Goal: Information Seeking & Learning: Learn about a topic

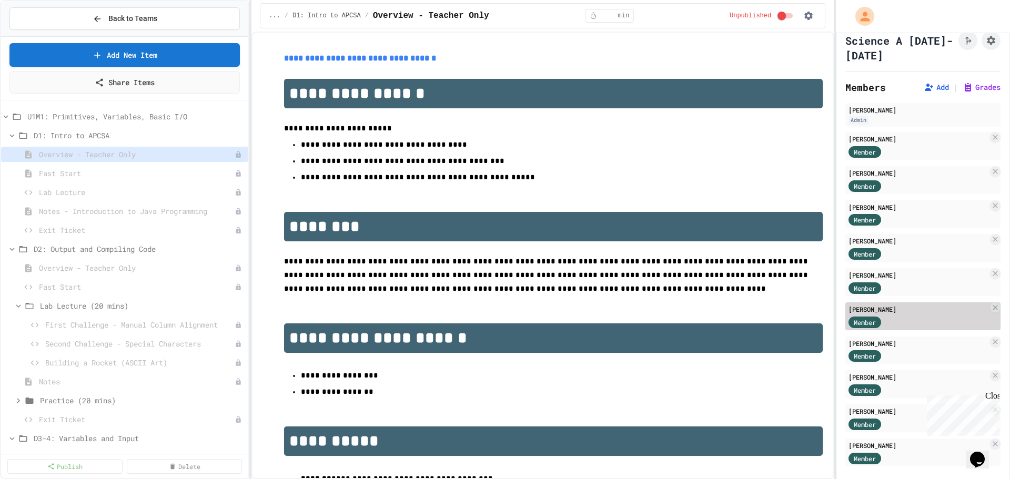
scroll to position [35, 0]
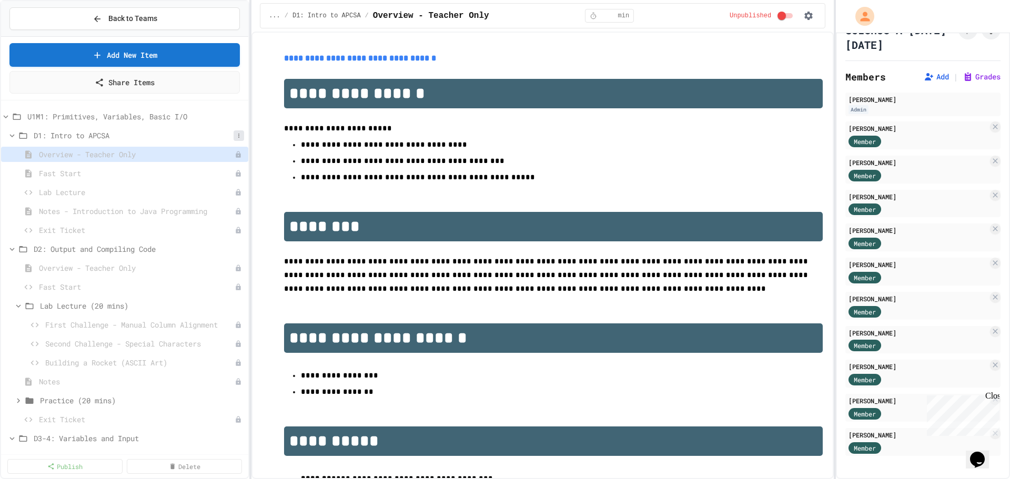
click at [238, 137] on icon at bounding box center [238, 136] width 1 height 4
click at [224, 132] on div at bounding box center [505, 239] width 1010 height 479
click at [236, 170] on icon at bounding box center [239, 173] width 6 height 6
click at [217, 210] on button "Publish" at bounding box center [202, 212] width 66 height 19
click at [236, 193] on icon at bounding box center [239, 192] width 6 height 6
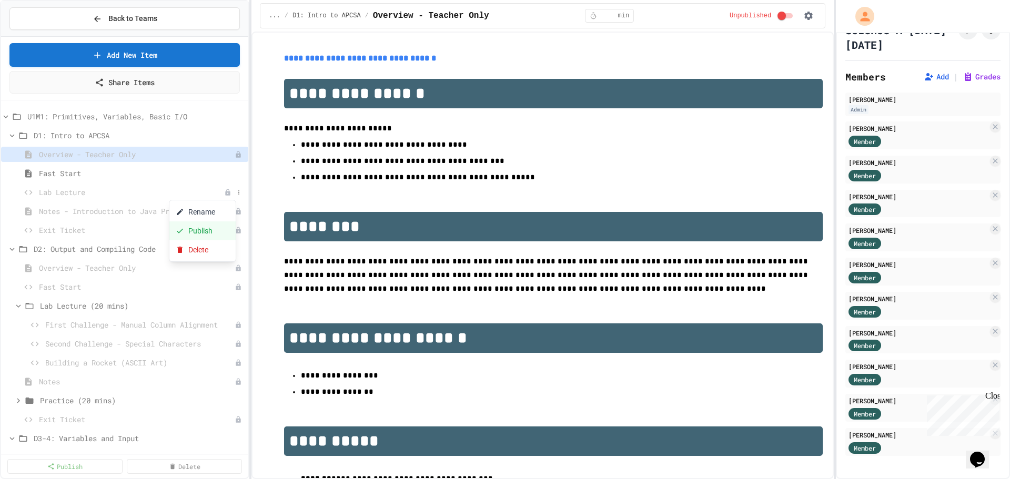
click at [218, 229] on button "Publish" at bounding box center [202, 230] width 66 height 19
click at [236, 211] on icon at bounding box center [239, 211] width 6 height 6
click at [214, 247] on button "Publish" at bounding box center [202, 249] width 66 height 19
click at [236, 227] on icon at bounding box center [239, 230] width 6 height 6
click at [214, 268] on button "Publish" at bounding box center [202, 268] width 66 height 19
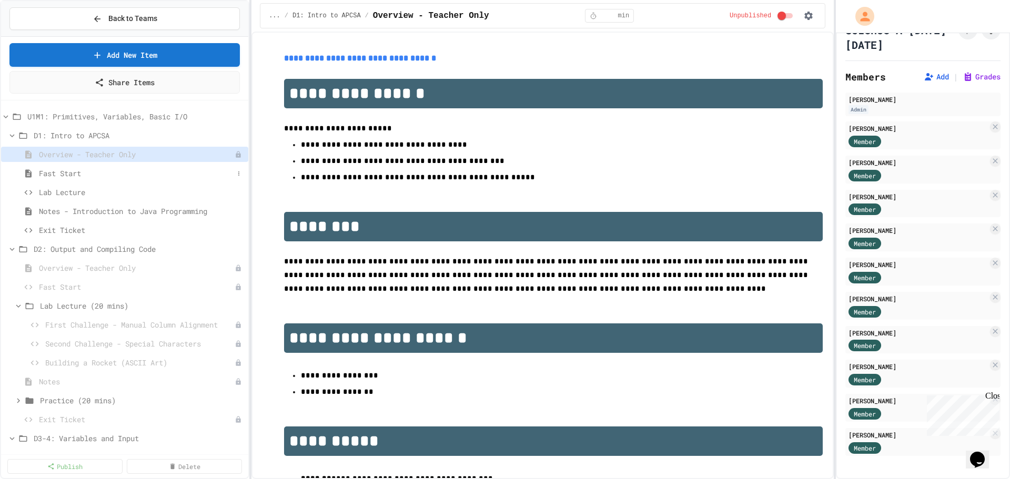
click at [51, 177] on span "Fast Start" at bounding box center [136, 173] width 195 height 11
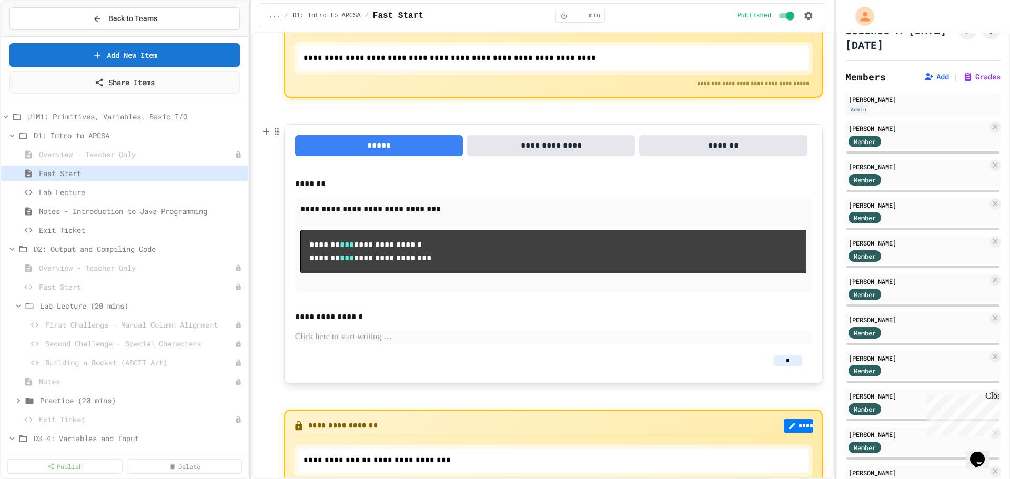
scroll to position [117, 0]
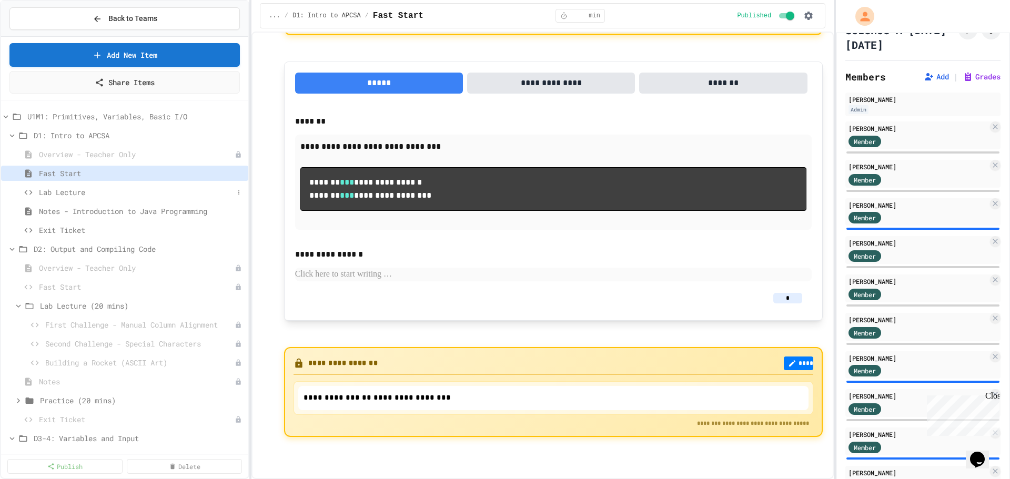
click at [83, 191] on span "Lab Lecture" at bounding box center [136, 192] width 195 height 11
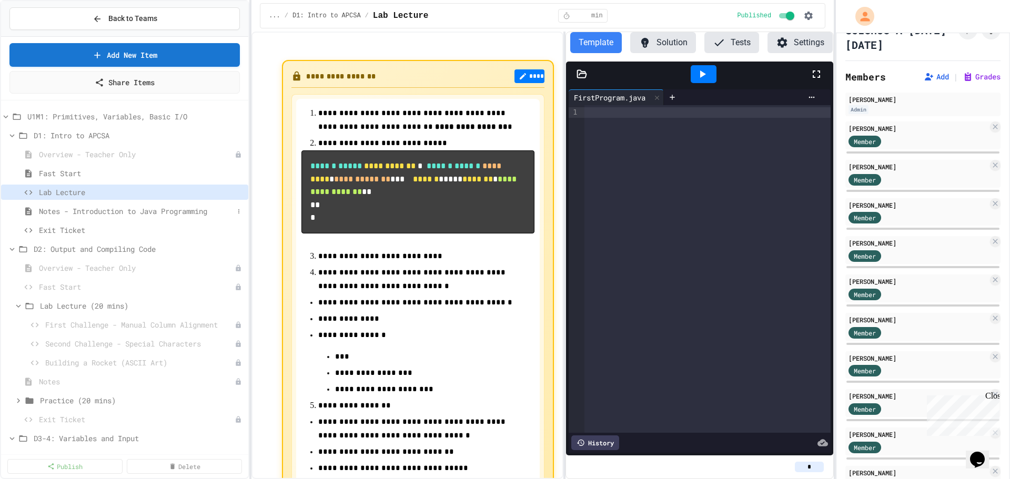
click at [98, 212] on span "Notes - Introduction to Java Programming" at bounding box center [136, 211] width 195 height 11
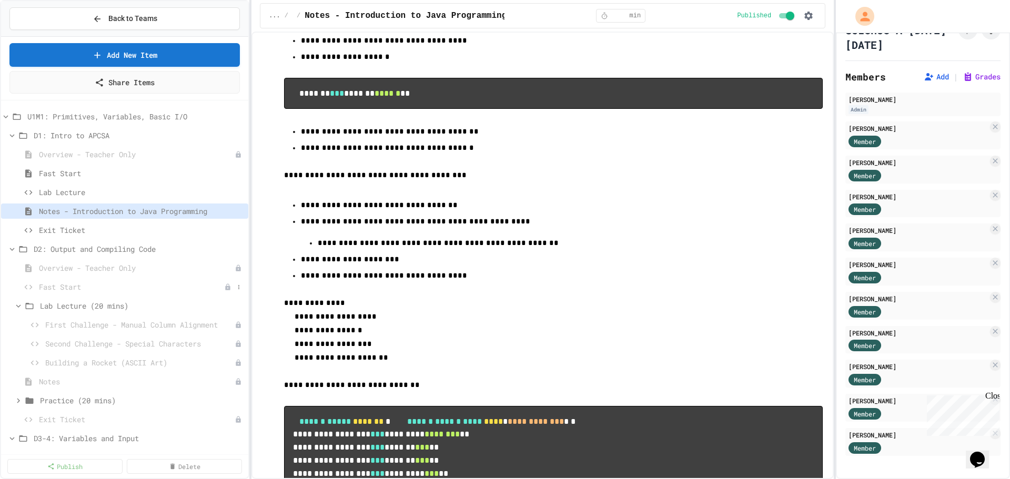
scroll to position [263, 0]
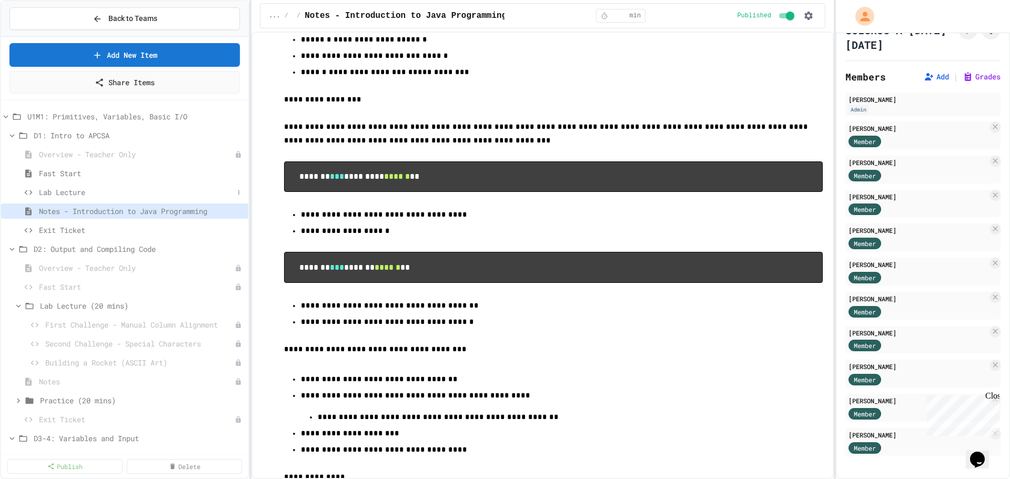
click at [98, 190] on span "Lab Lecture" at bounding box center [136, 192] width 195 height 11
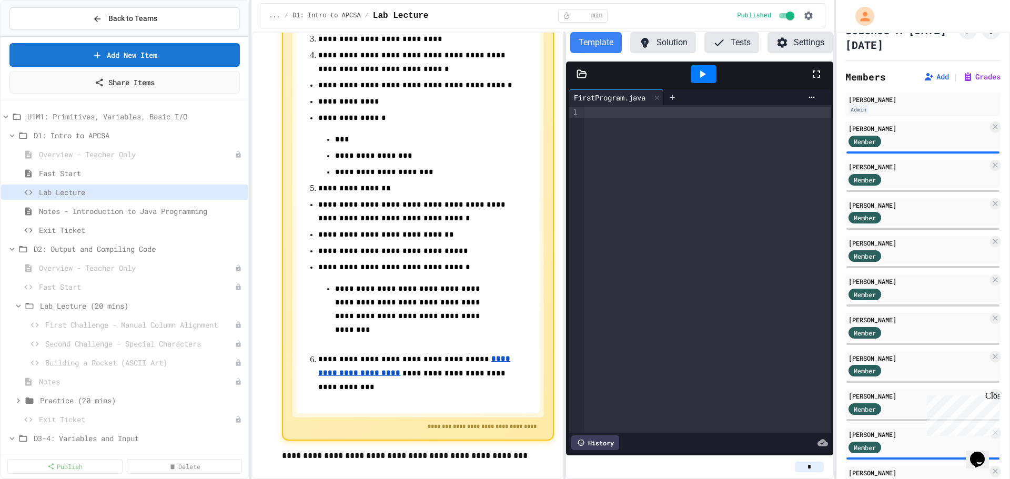
scroll to position [236, 0]
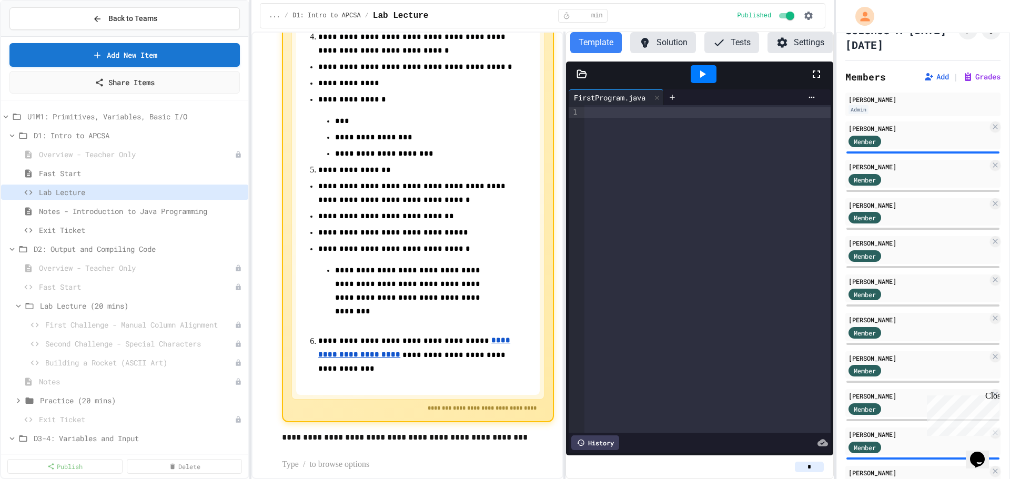
click at [380, 311] on p "**********" at bounding box center [417, 291] width 165 height 55
drag, startPoint x: 345, startPoint y: 292, endPoint x: 335, endPoint y: 280, distance: 15.8
click at [335, 280] on p "**********" at bounding box center [417, 291] width 165 height 55
click at [103, 211] on span "Notes - Introduction to Java Programming" at bounding box center [136, 211] width 195 height 11
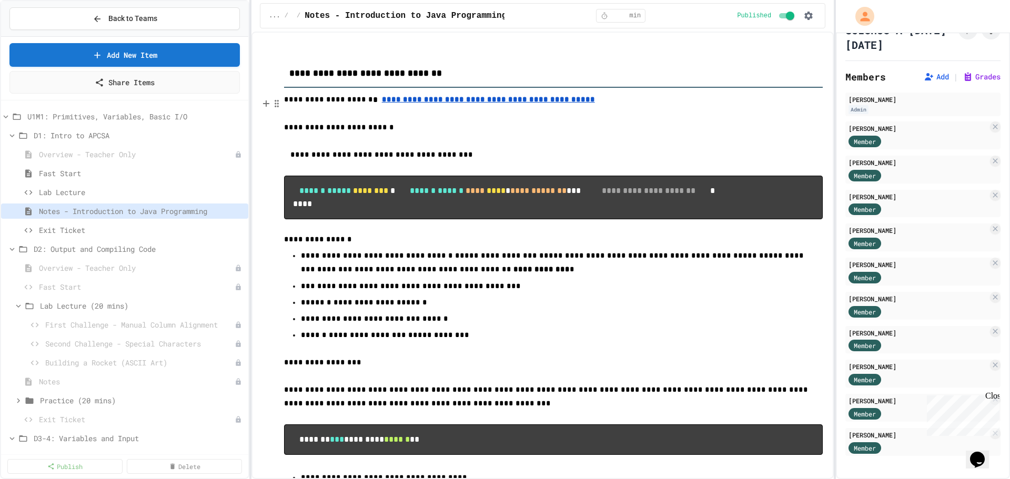
click at [409, 103] on u "**********" at bounding box center [488, 99] width 213 height 7
click at [501, 142] on p at bounding box center [553, 142] width 539 height 14
click at [432, 103] on u "**********" at bounding box center [488, 99] width 213 height 7
click at [468, 79] on link "[URL][DOMAIN_NAME]" at bounding box center [444, 81] width 74 height 11
click at [531, 219] on pre "**********" at bounding box center [553, 198] width 539 height 44
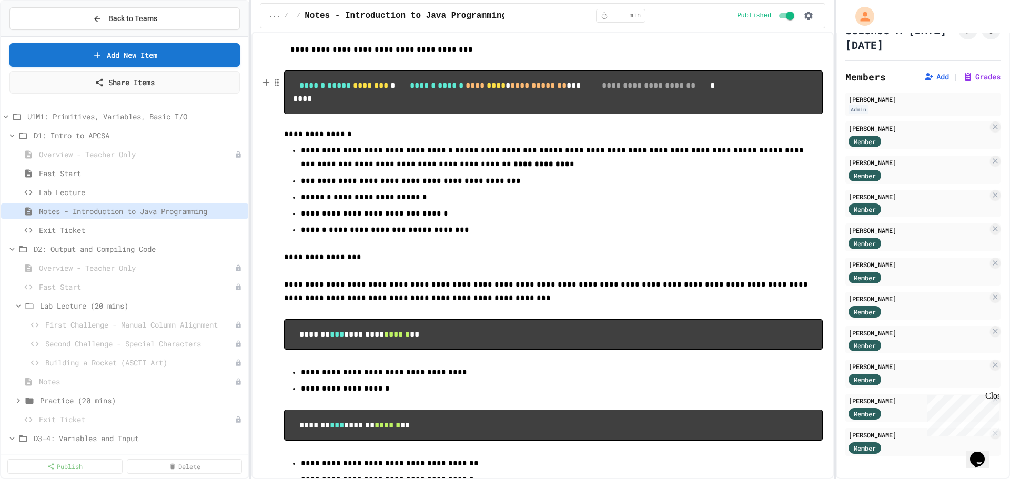
scroll to position [53, 0]
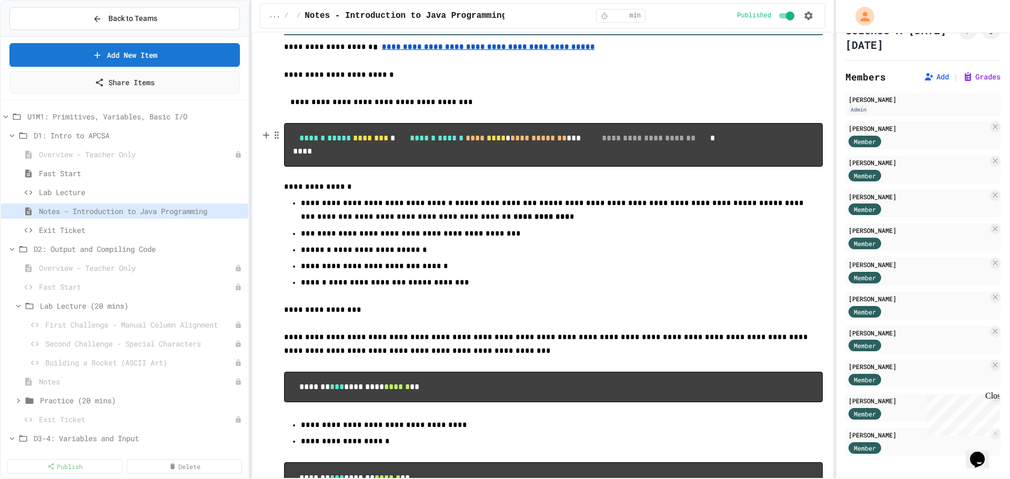
click at [522, 167] on pre "**********" at bounding box center [553, 145] width 539 height 44
click at [490, 194] on p "**********" at bounding box center [553, 187] width 539 height 14
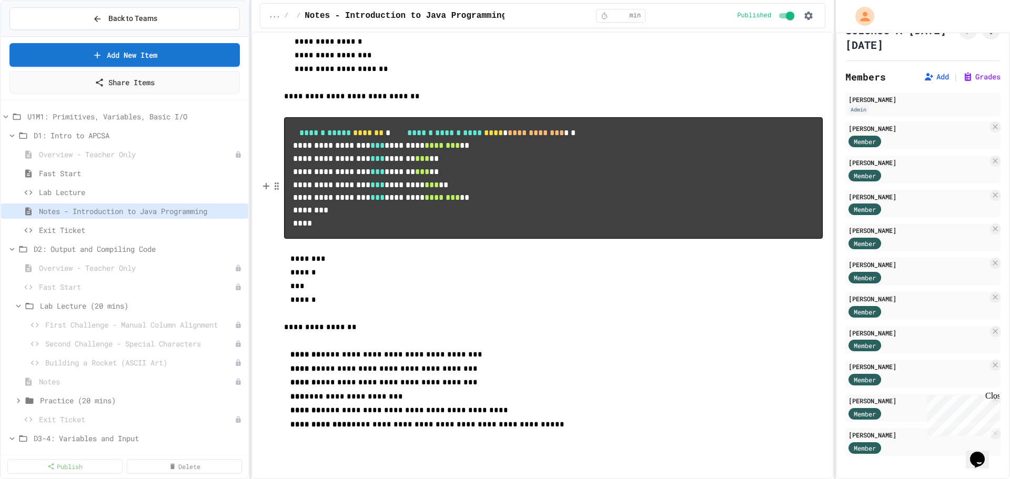
scroll to position [814, 0]
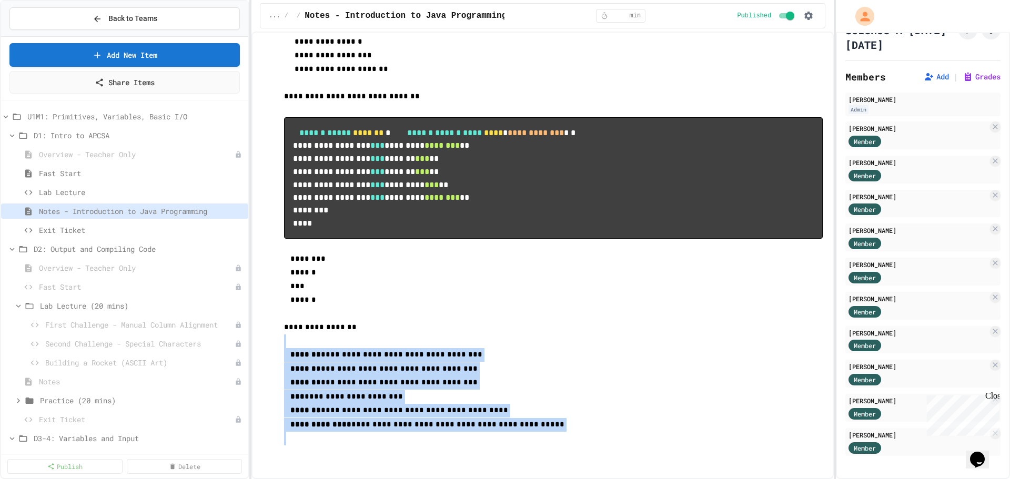
drag, startPoint x: 509, startPoint y: 435, endPoint x: 261, endPoint y: 341, distance: 265.0
click at [681, 398] on p "**********" at bounding box center [553, 397] width 539 height 14
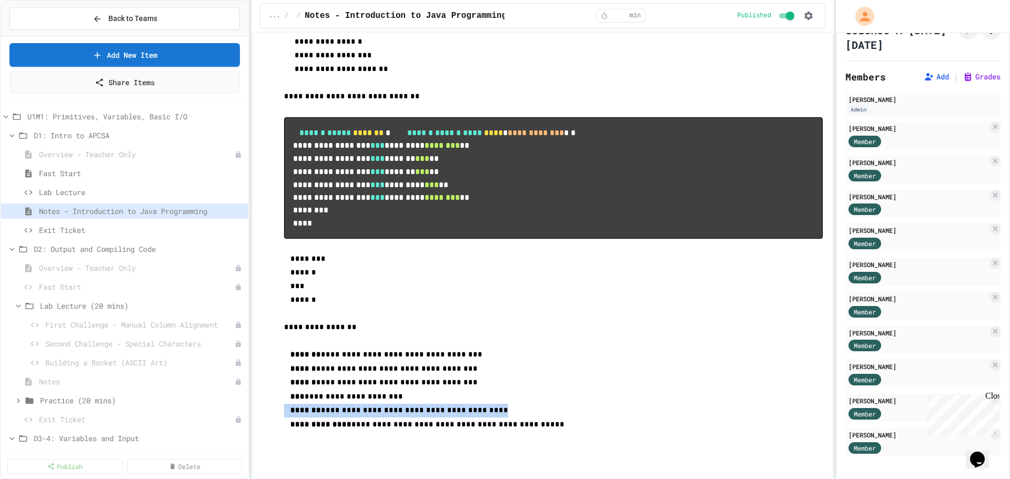
drag, startPoint x: 474, startPoint y: 404, endPoint x: 273, endPoint y: 415, distance: 201.7
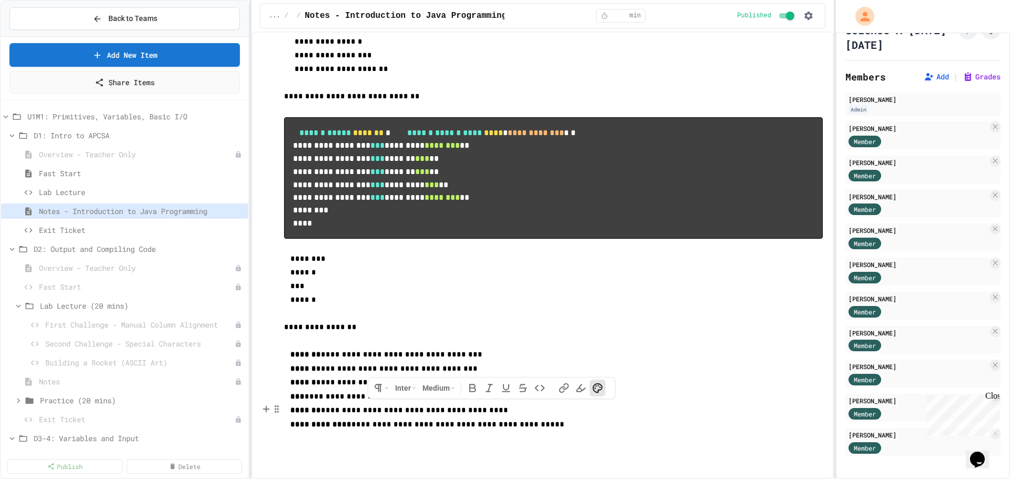
click at [741, 309] on p at bounding box center [553, 314] width 539 height 14
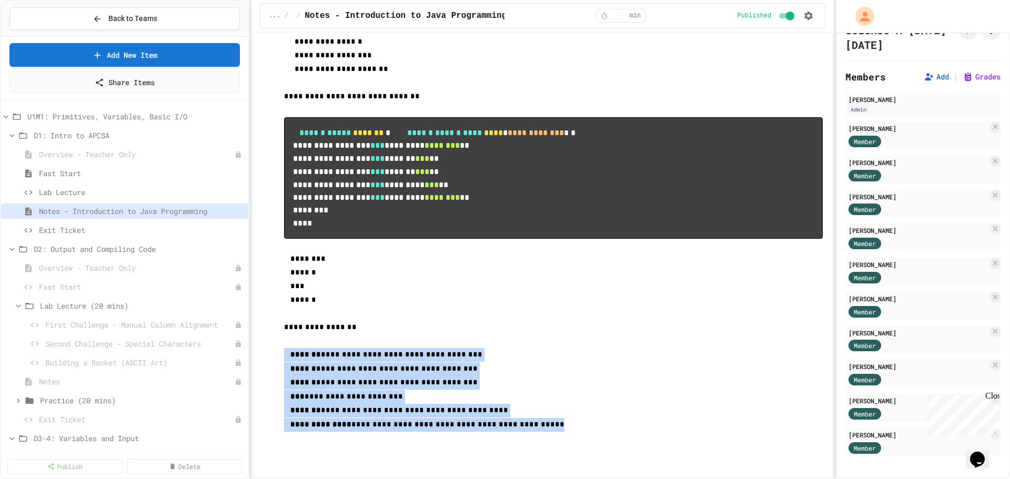
drag, startPoint x: 553, startPoint y: 428, endPoint x: 279, endPoint y: 350, distance: 284.4
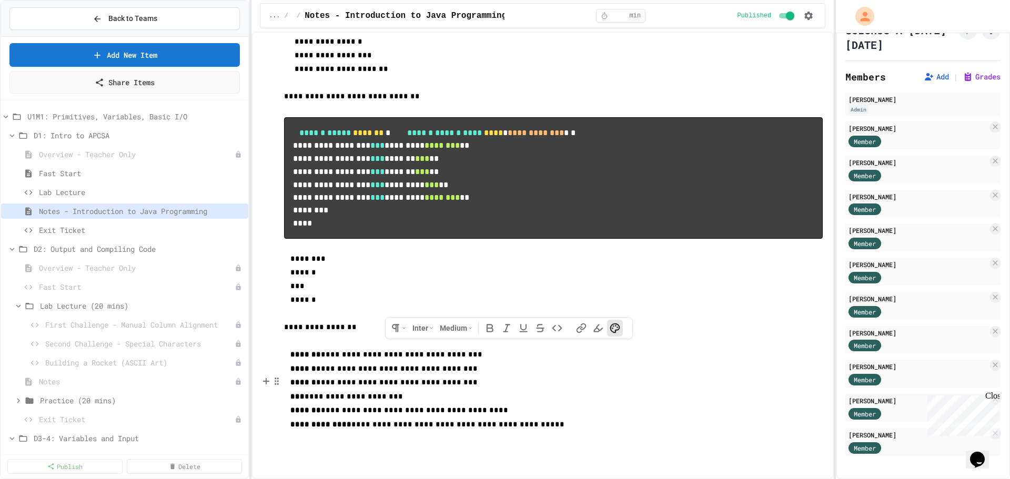
click at [755, 294] on p "******" at bounding box center [553, 301] width 539 height 14
click at [73, 229] on span "Exit Ticket" at bounding box center [136, 230] width 195 height 11
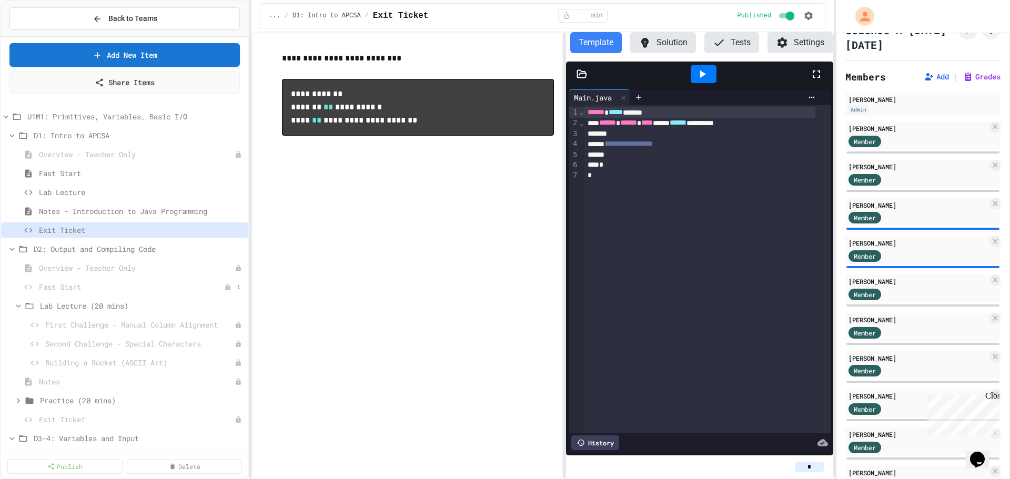
click at [63, 282] on span "Fast Start" at bounding box center [131, 286] width 185 height 11
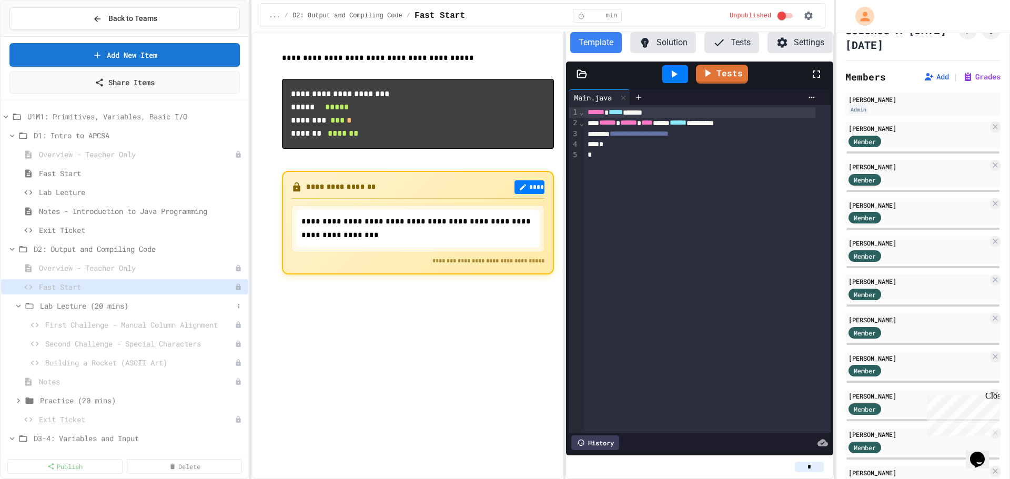
click at [90, 308] on span "Lab Lecture (20 mins)" at bounding box center [137, 305] width 194 height 11
click at [80, 290] on span "Fast Start" at bounding box center [131, 286] width 185 height 11
click at [18, 308] on icon at bounding box center [18, 305] width 9 height 9
click at [45, 382] on span "Notes" at bounding box center [131, 381] width 185 height 11
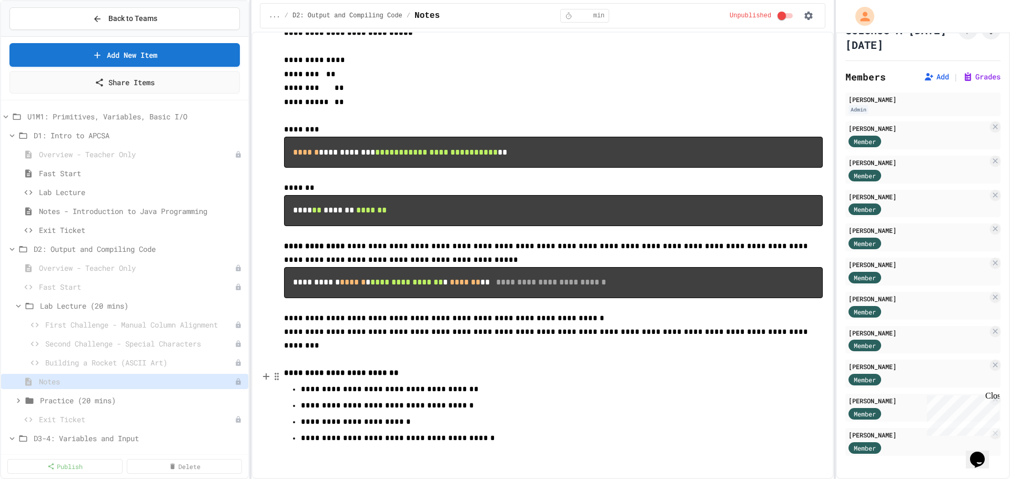
scroll to position [828, 0]
click at [19, 400] on icon at bounding box center [18, 400] width 9 height 9
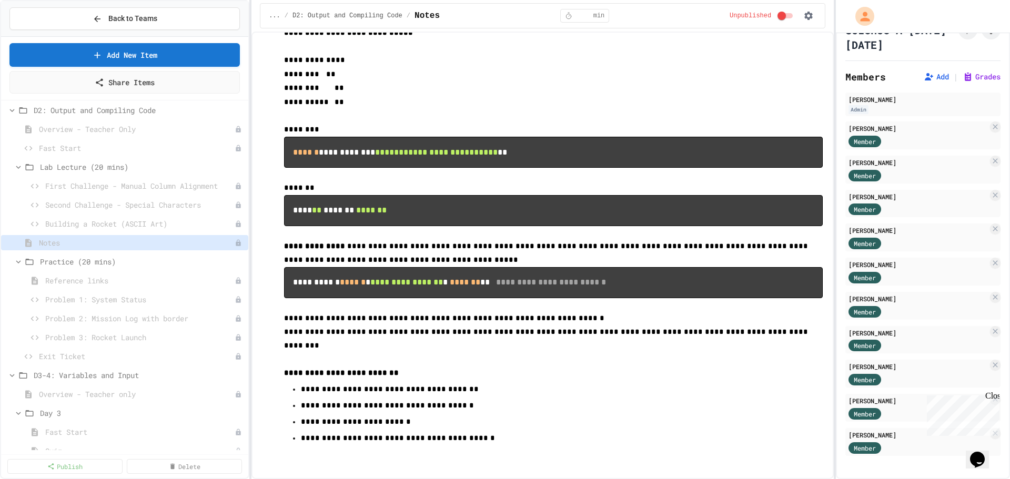
scroll to position [158, 0]
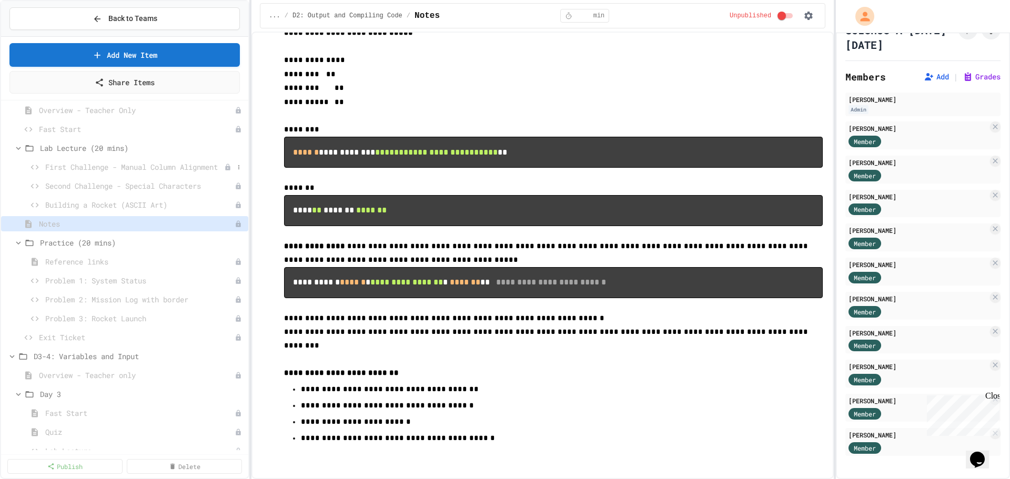
click at [100, 169] on span "First Challenge - Manual Column Alignment" at bounding box center [134, 166] width 179 height 11
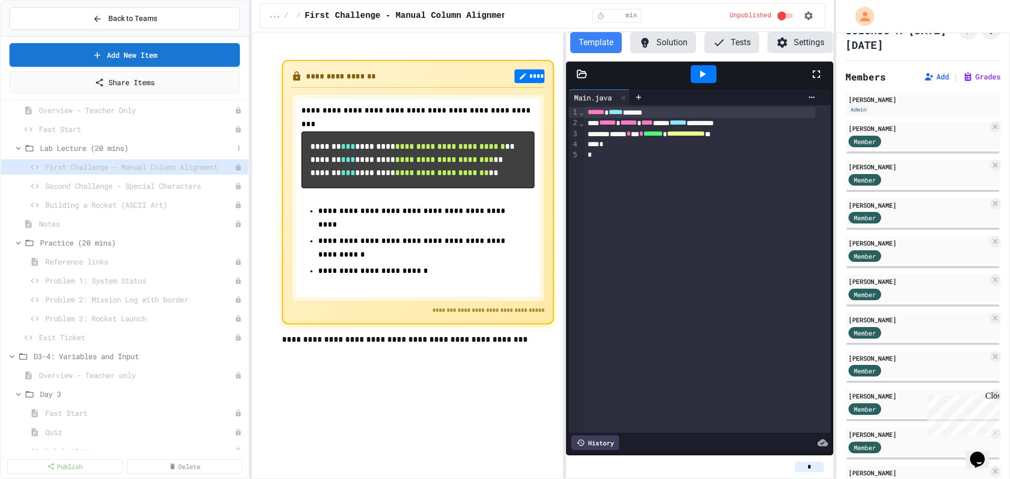
click at [18, 148] on icon at bounding box center [18, 148] width 9 height 9
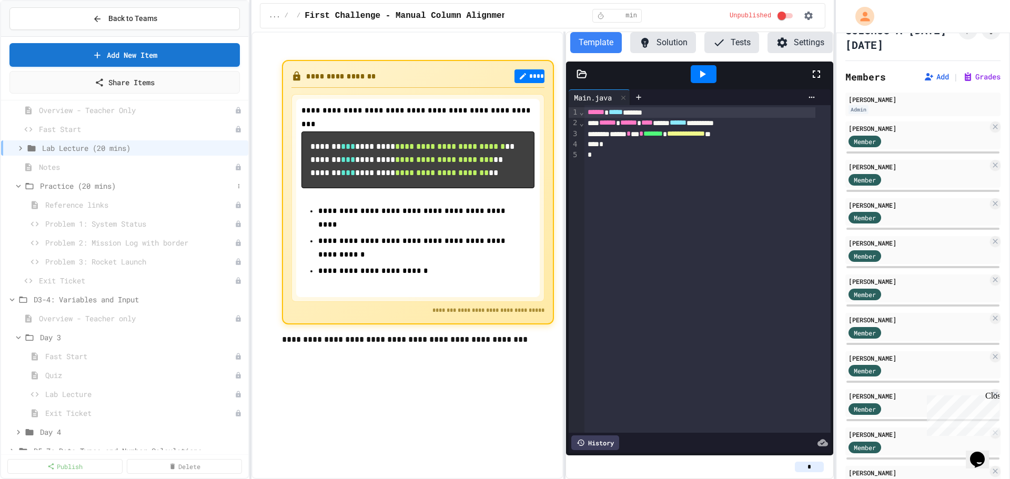
click at [16, 184] on icon at bounding box center [18, 185] width 9 height 9
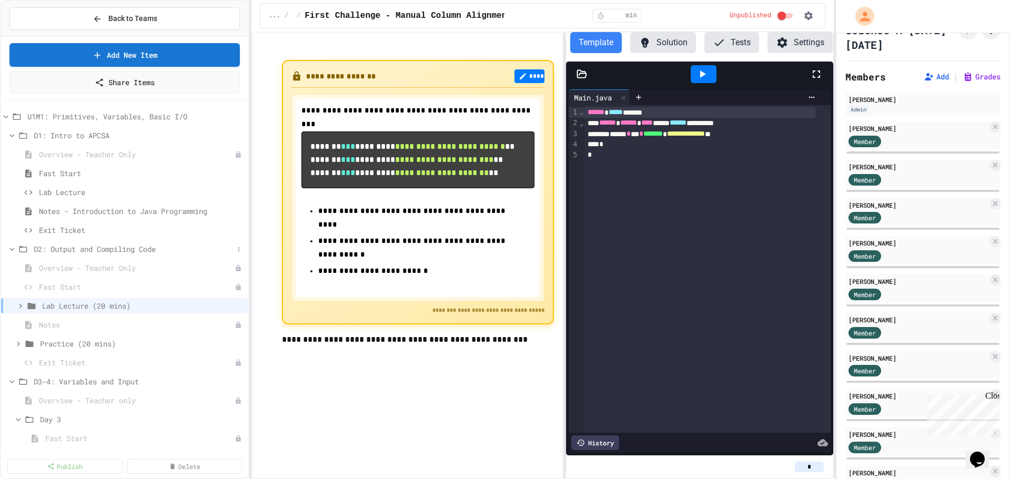
click at [7, 250] on icon at bounding box center [11, 249] width 9 height 9
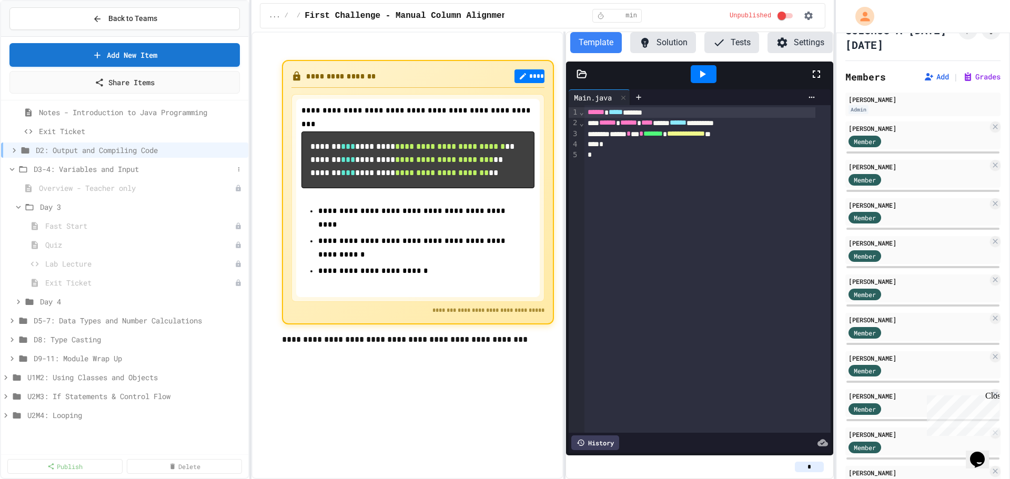
scroll to position [105, 0]
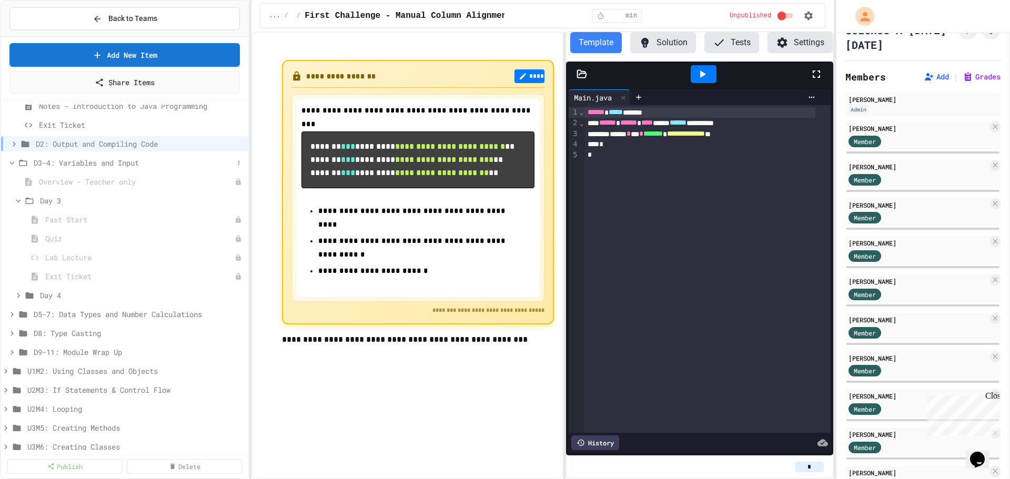
click at [12, 159] on icon at bounding box center [11, 162] width 9 height 9
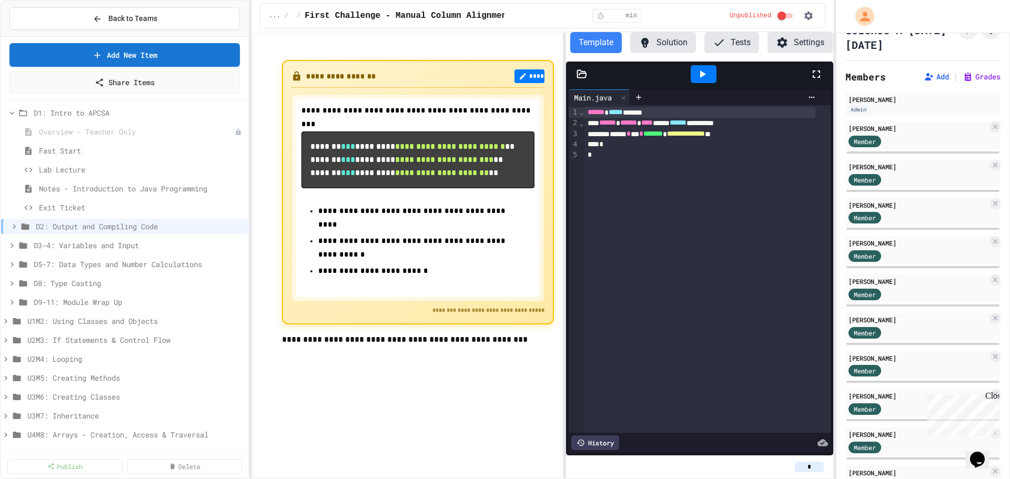
click at [365, 430] on div "**********" at bounding box center [406, 256] width 311 height 448
